Goal: Task Accomplishment & Management: Use online tool/utility

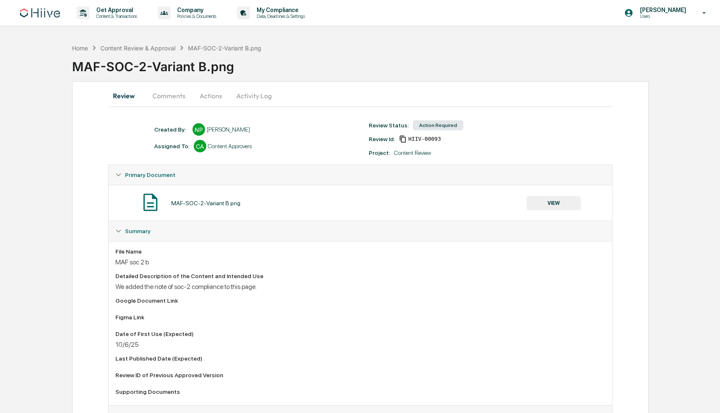
click at [257, 95] on button "Activity Log" at bounding box center [254, 96] width 49 height 20
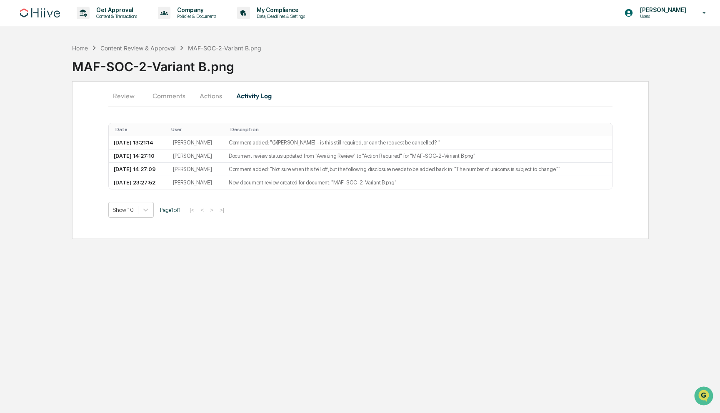
click at [189, 100] on button "Comments" at bounding box center [169, 96] width 46 height 20
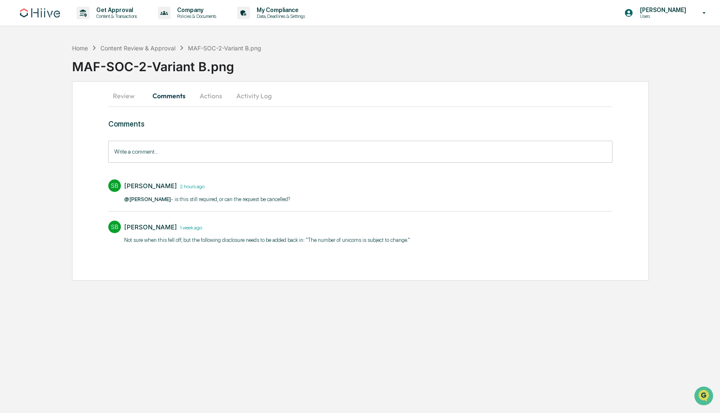
click at [215, 96] on button "Actions" at bounding box center [211, 96] width 38 height 20
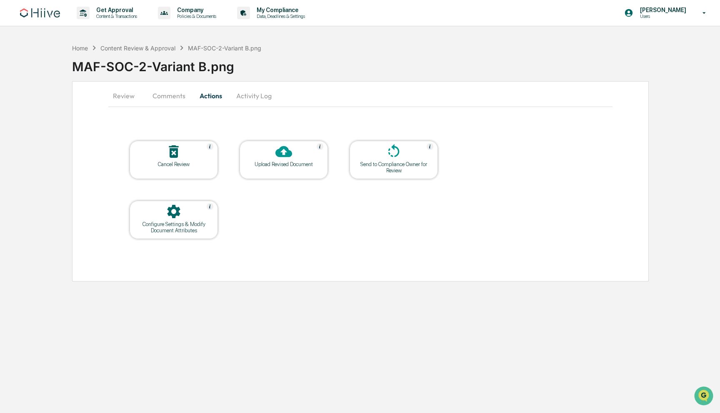
click at [125, 93] on button "Review" at bounding box center [127, 96] width 38 height 20
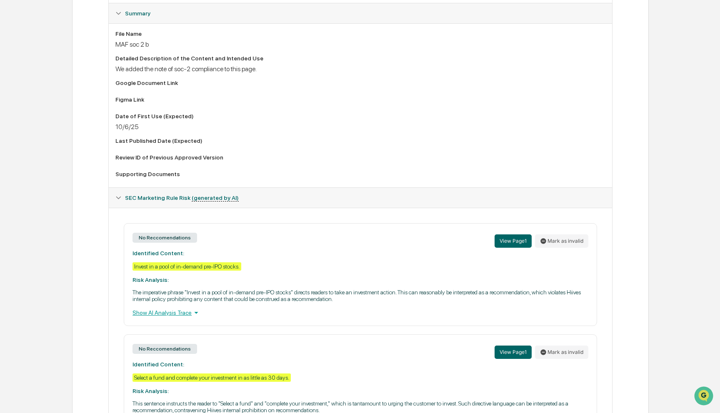
scroll to position [284, 0]
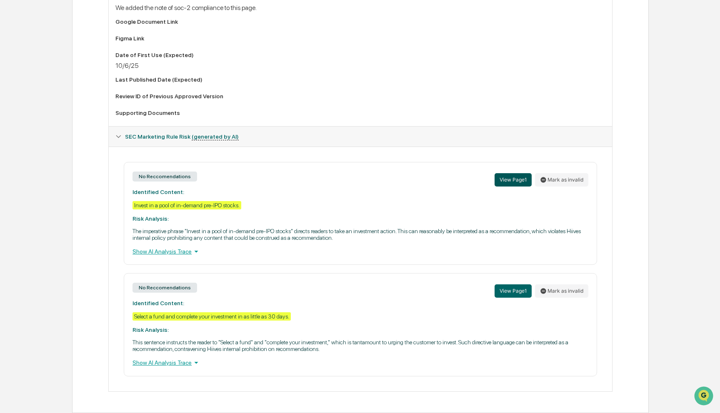
click at [513, 179] on button "View Page 1" at bounding box center [513, 179] width 37 height 13
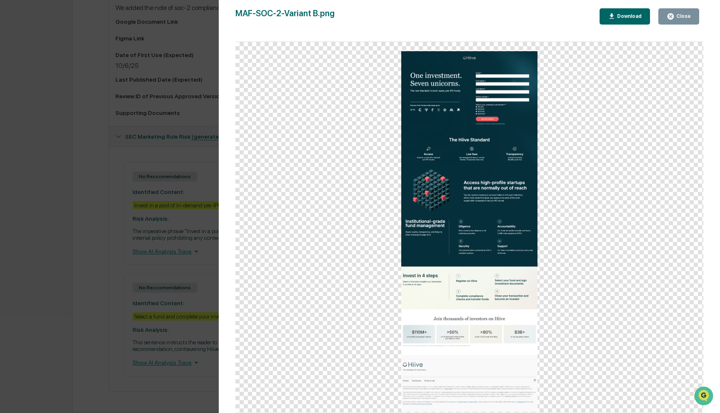
click at [165, 123] on div "Version History [DATE] 11:27 PM [PERSON_NAME] MAF-SOC-2-Variant B.png Close Dow…" at bounding box center [360, 206] width 720 height 413
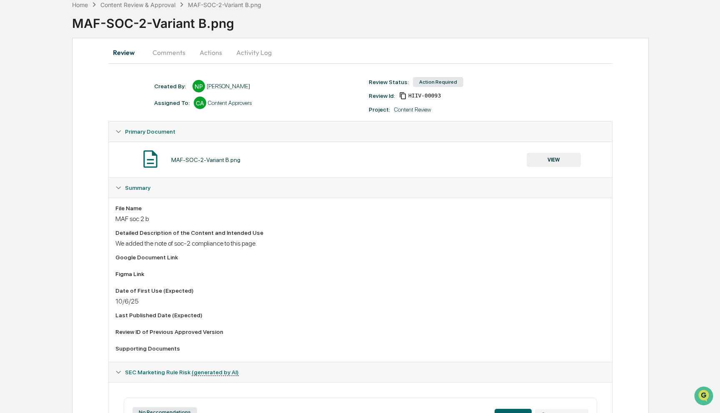
scroll to position [0, 0]
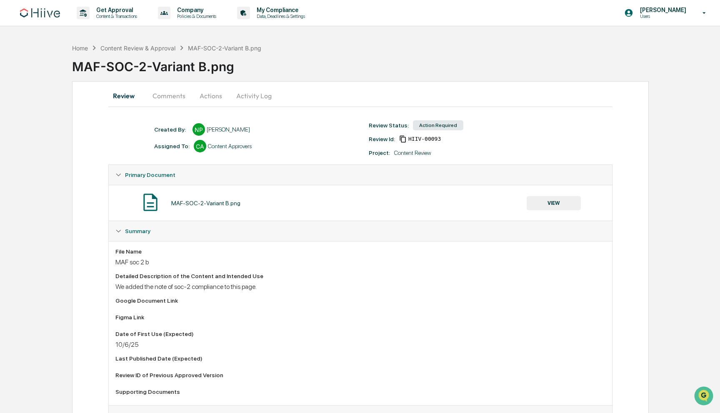
click at [200, 92] on button "Actions" at bounding box center [211, 96] width 38 height 20
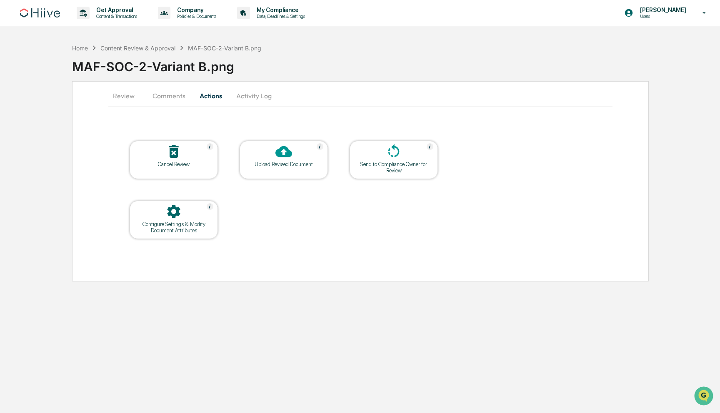
click at [166, 90] on button "Comments" at bounding box center [169, 96] width 46 height 20
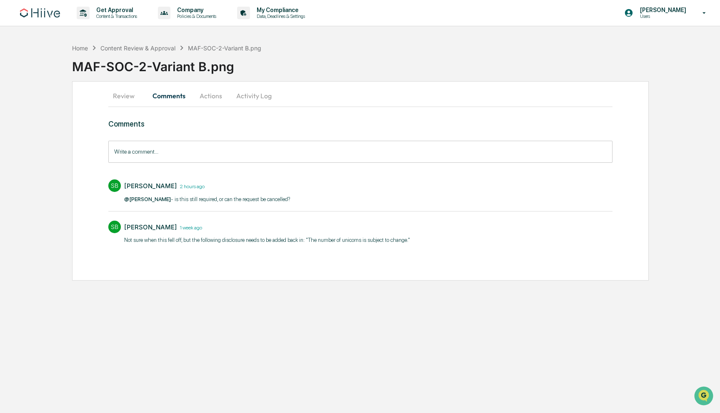
click at [125, 95] on button "Review" at bounding box center [127, 96] width 38 height 20
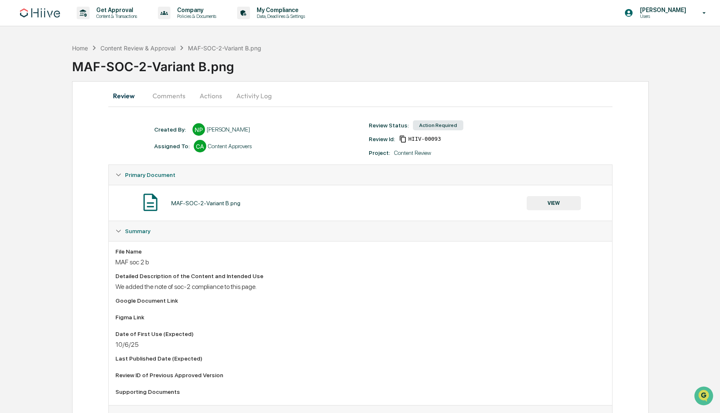
click at [159, 92] on button "Comments" at bounding box center [169, 96] width 46 height 20
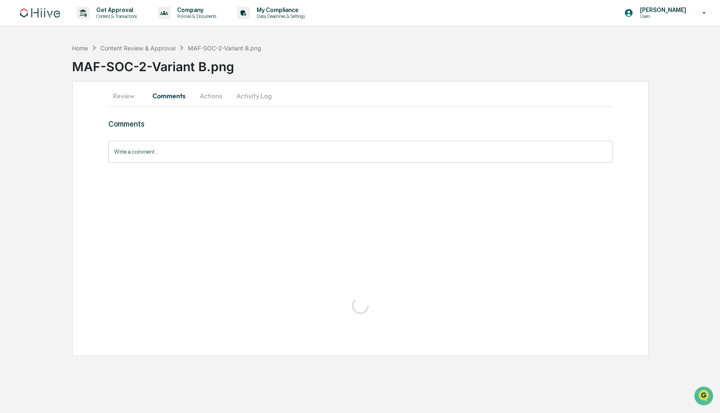
click at [202, 95] on button "Actions" at bounding box center [211, 96] width 38 height 20
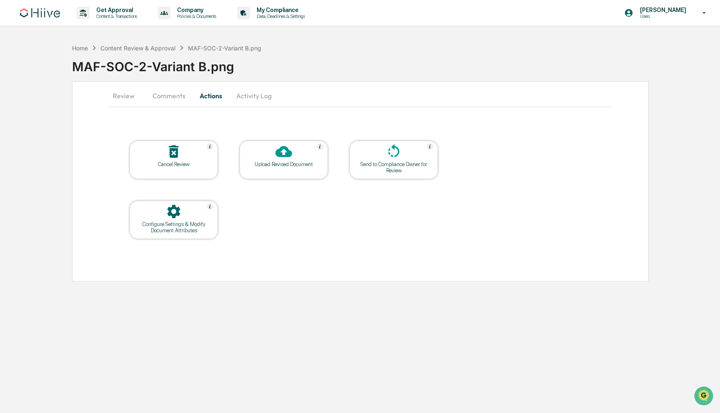
click at [174, 89] on button "Comments" at bounding box center [169, 96] width 46 height 20
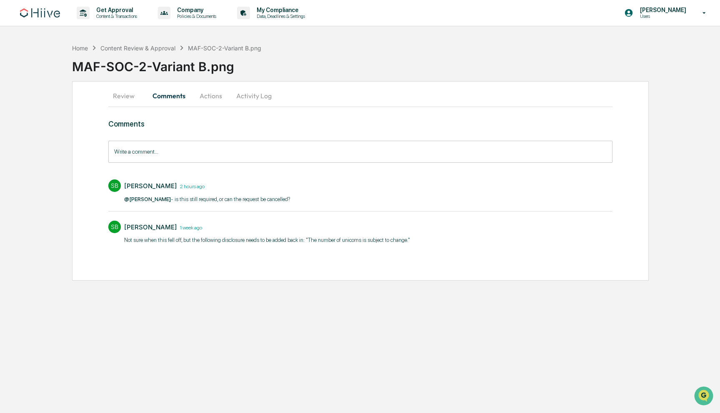
click at [123, 92] on button "Review" at bounding box center [127, 96] width 38 height 20
